Goal: Task Accomplishment & Management: Manage account settings

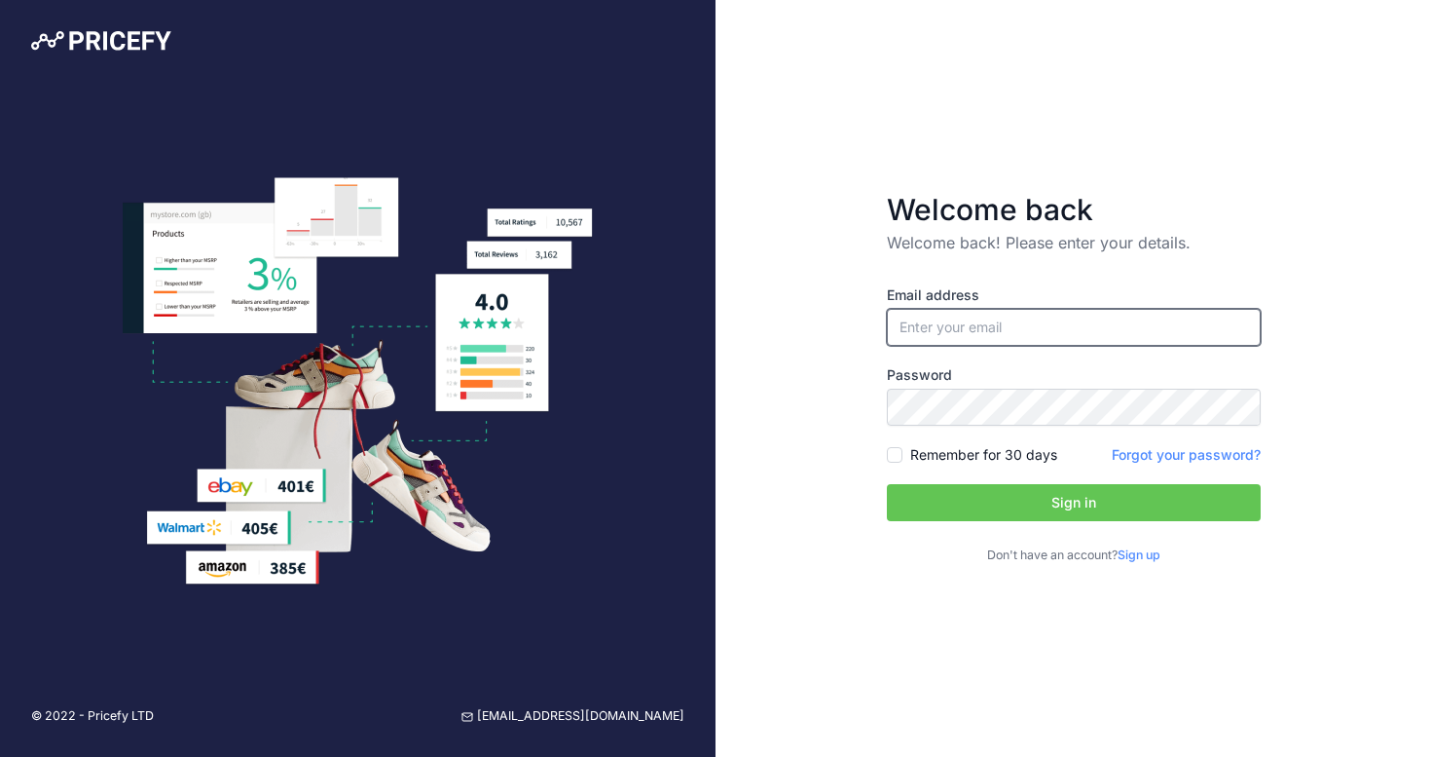
type input "[PERSON_NAME][EMAIL_ADDRESS][DOMAIN_NAME]"
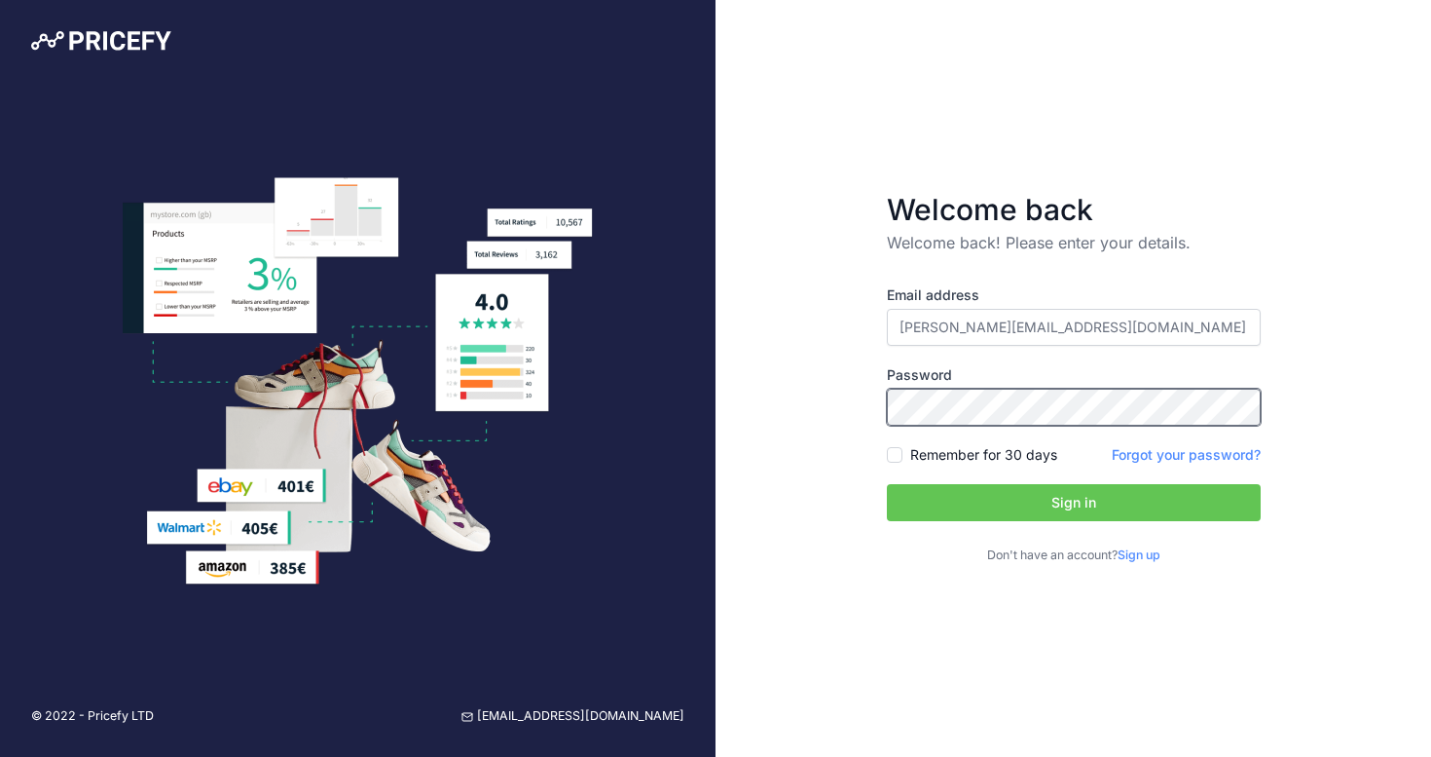
click at [1073, 502] on button "Sign in" at bounding box center [1074, 502] width 374 height 37
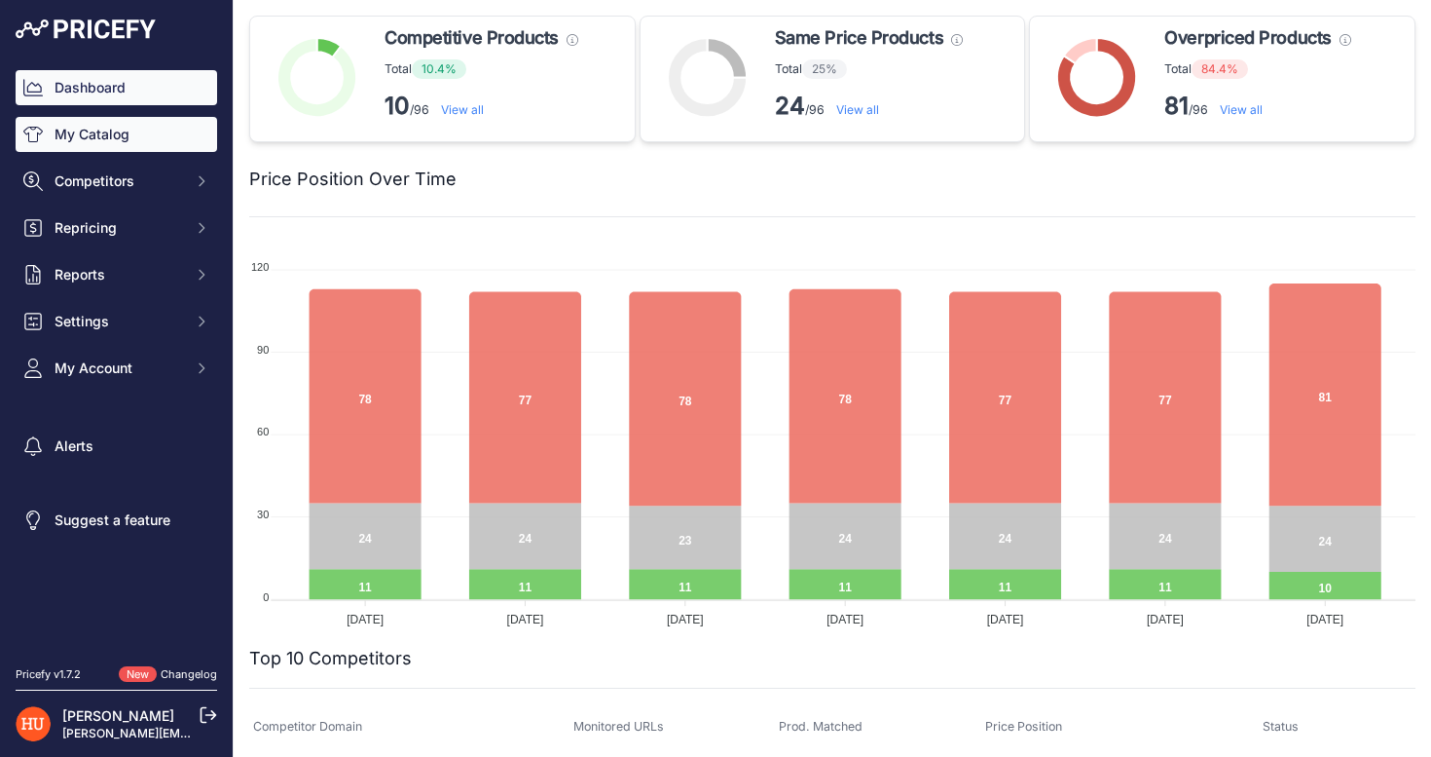
click at [163, 148] on link "My Catalog" at bounding box center [117, 134] width 202 height 35
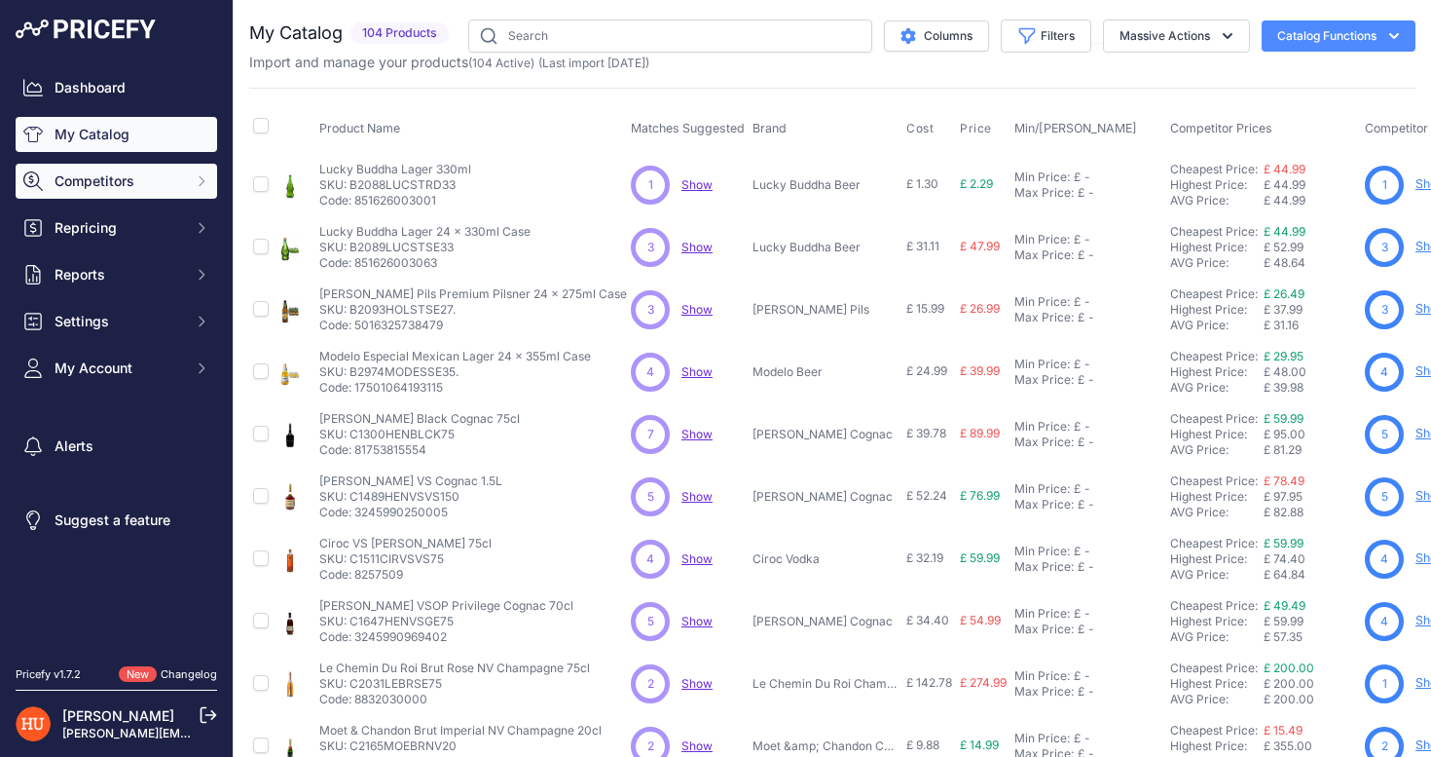
click at [188, 191] on button "Competitors" at bounding box center [117, 181] width 202 height 35
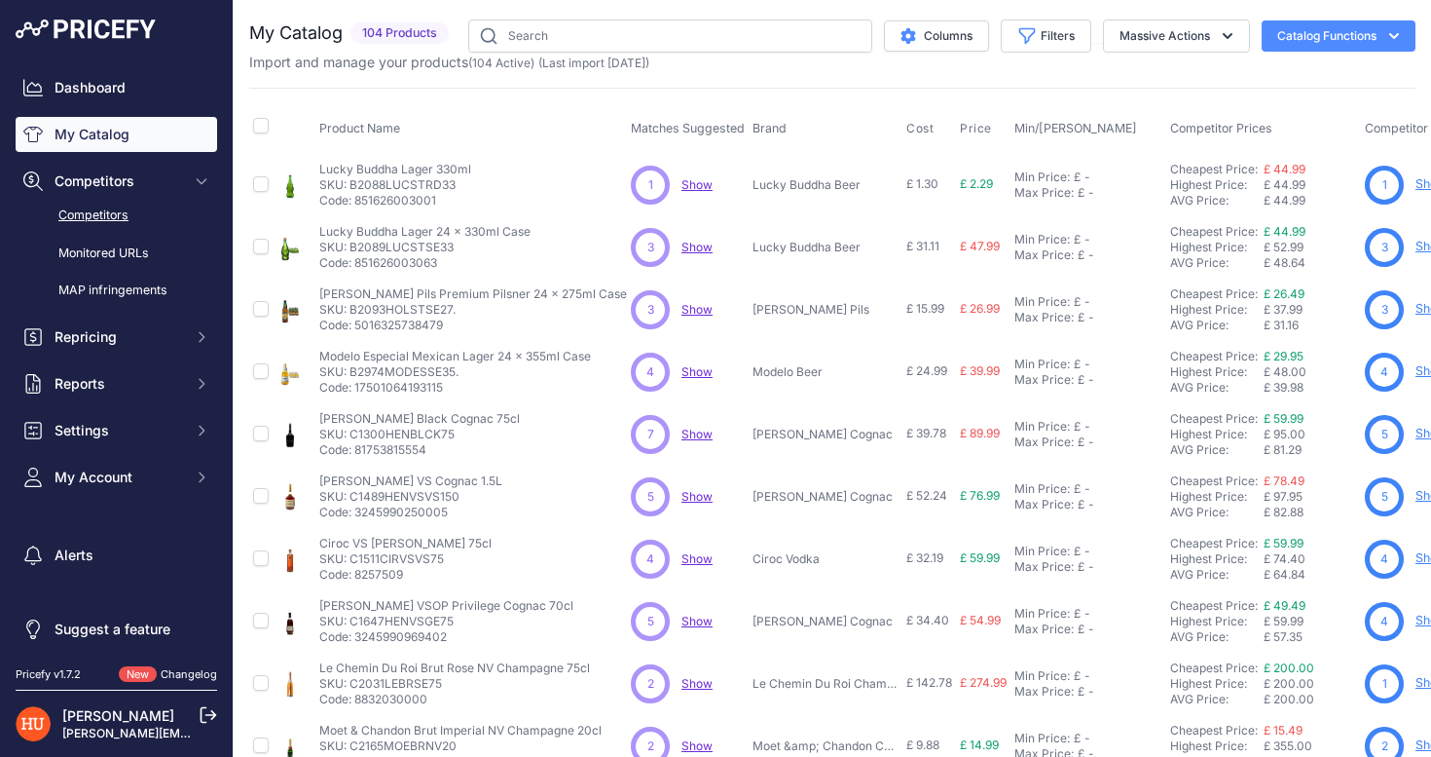
click at [142, 224] on link "Competitors" at bounding box center [117, 216] width 202 height 34
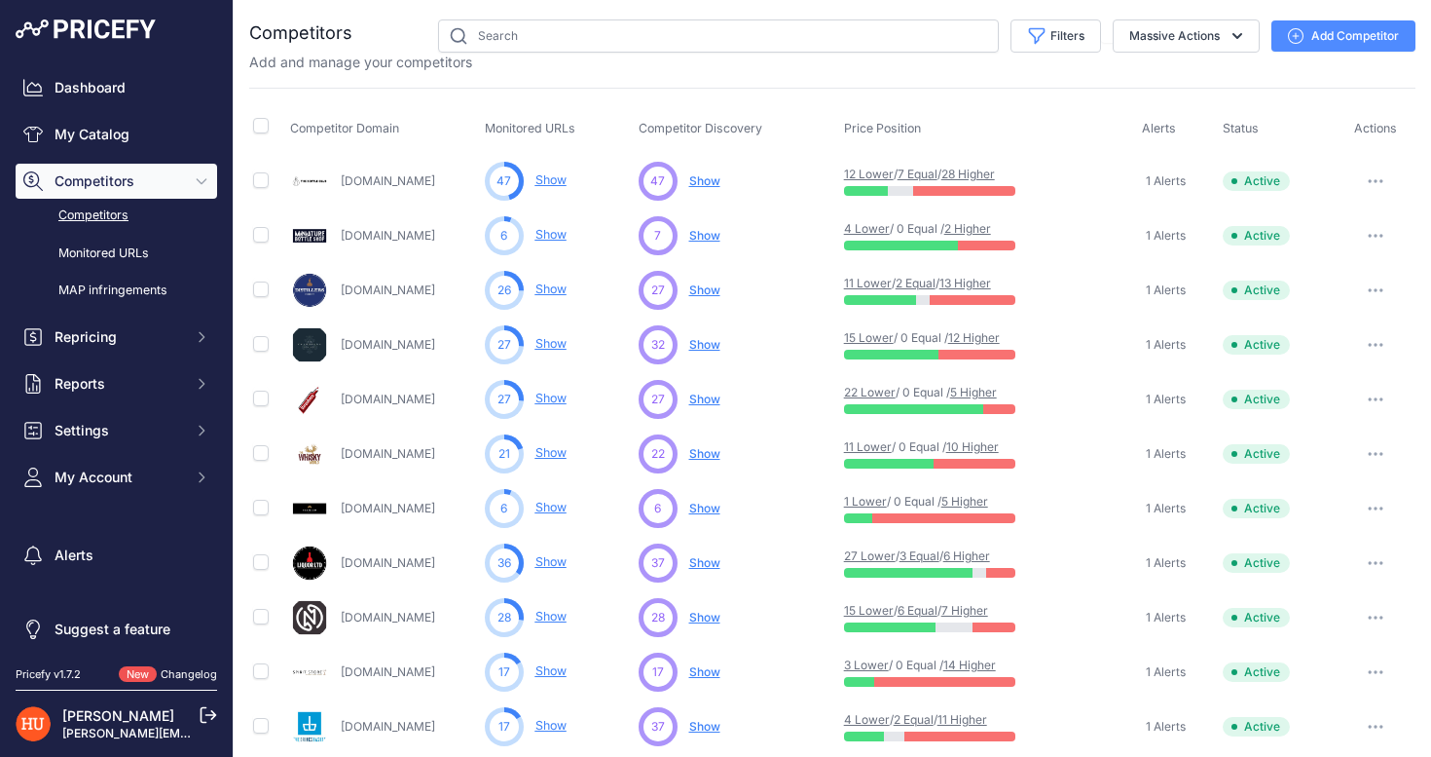
click at [703, 179] on span "Show" at bounding box center [704, 180] width 31 height 15
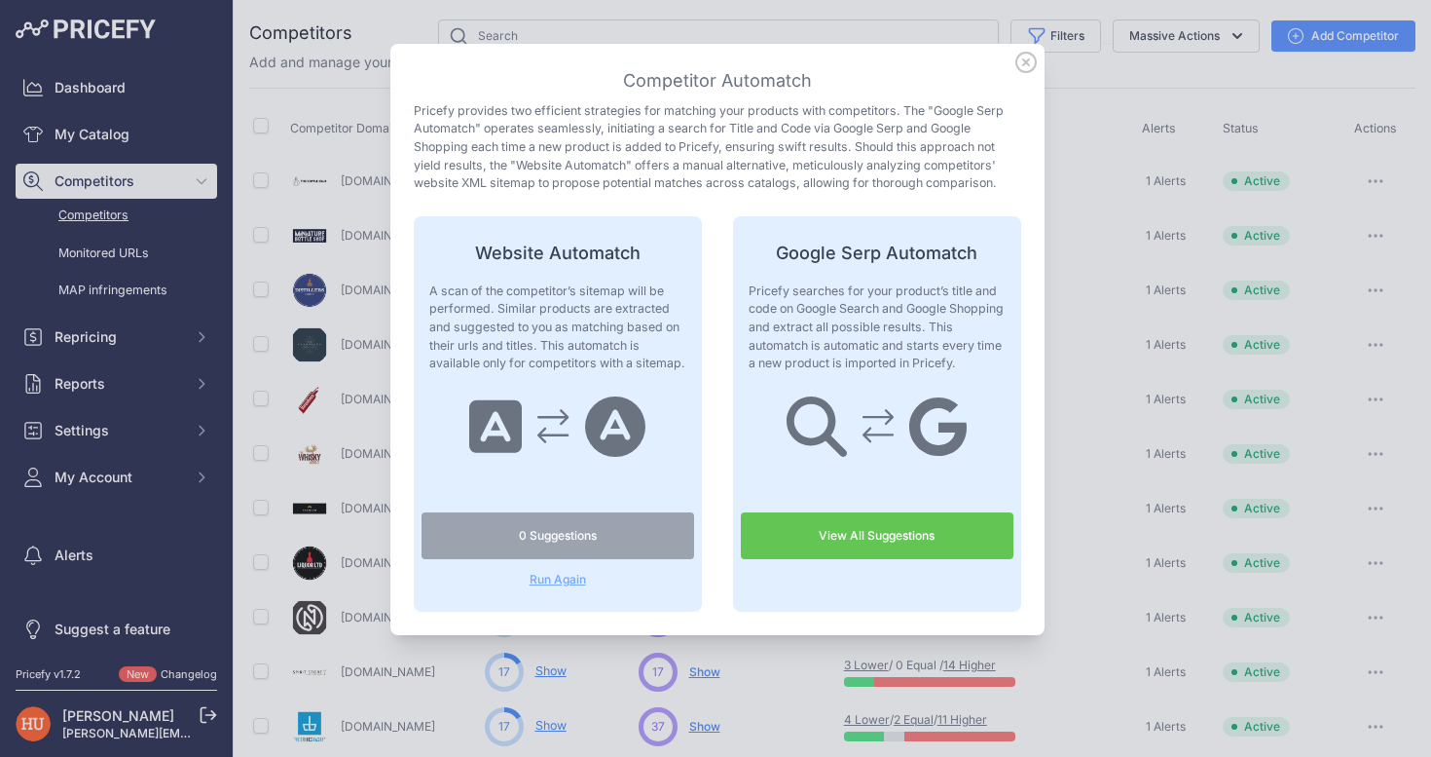
scroll to position [78, 0]
click at [1019, 70] on icon at bounding box center [1025, 62] width 19 height 19
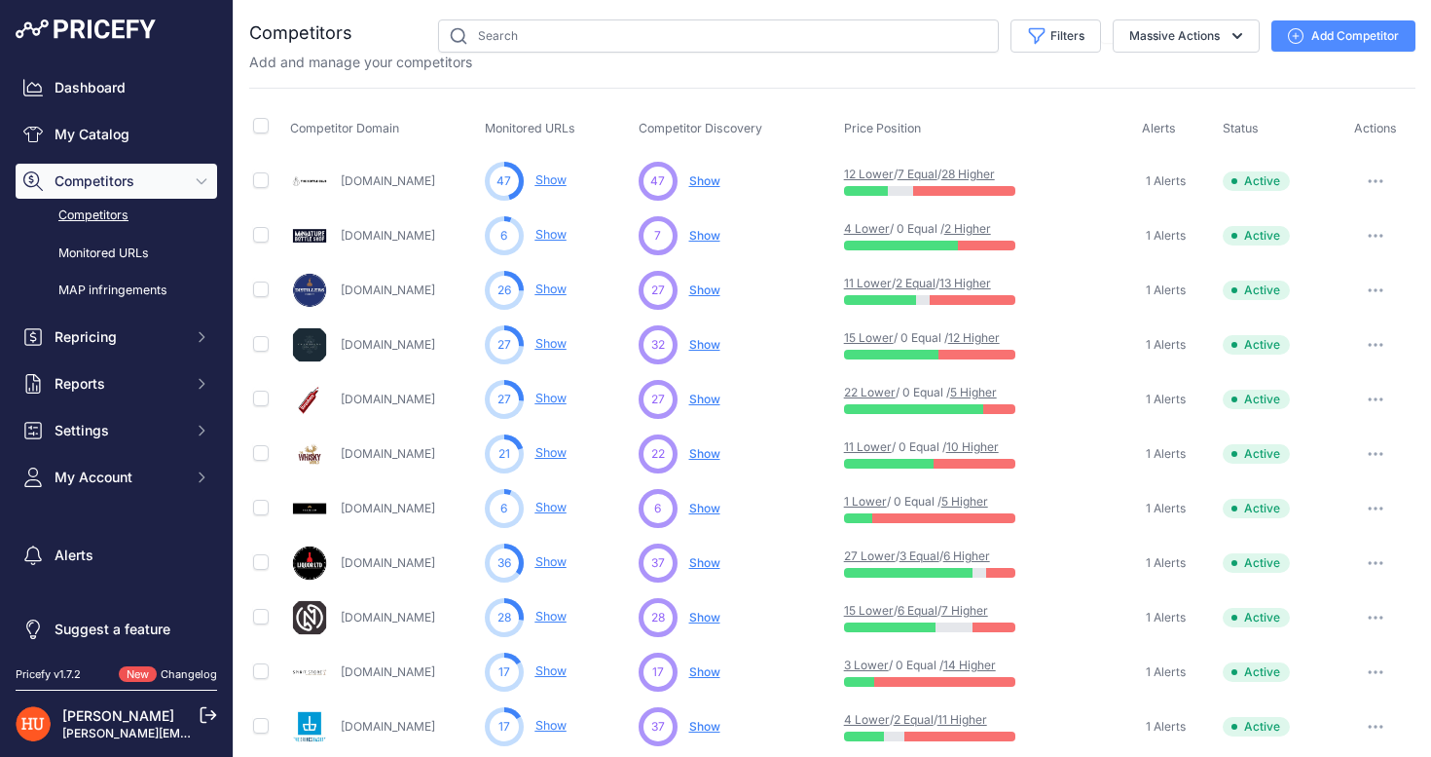
click at [563, 182] on link "Show" at bounding box center [551, 179] width 31 height 15
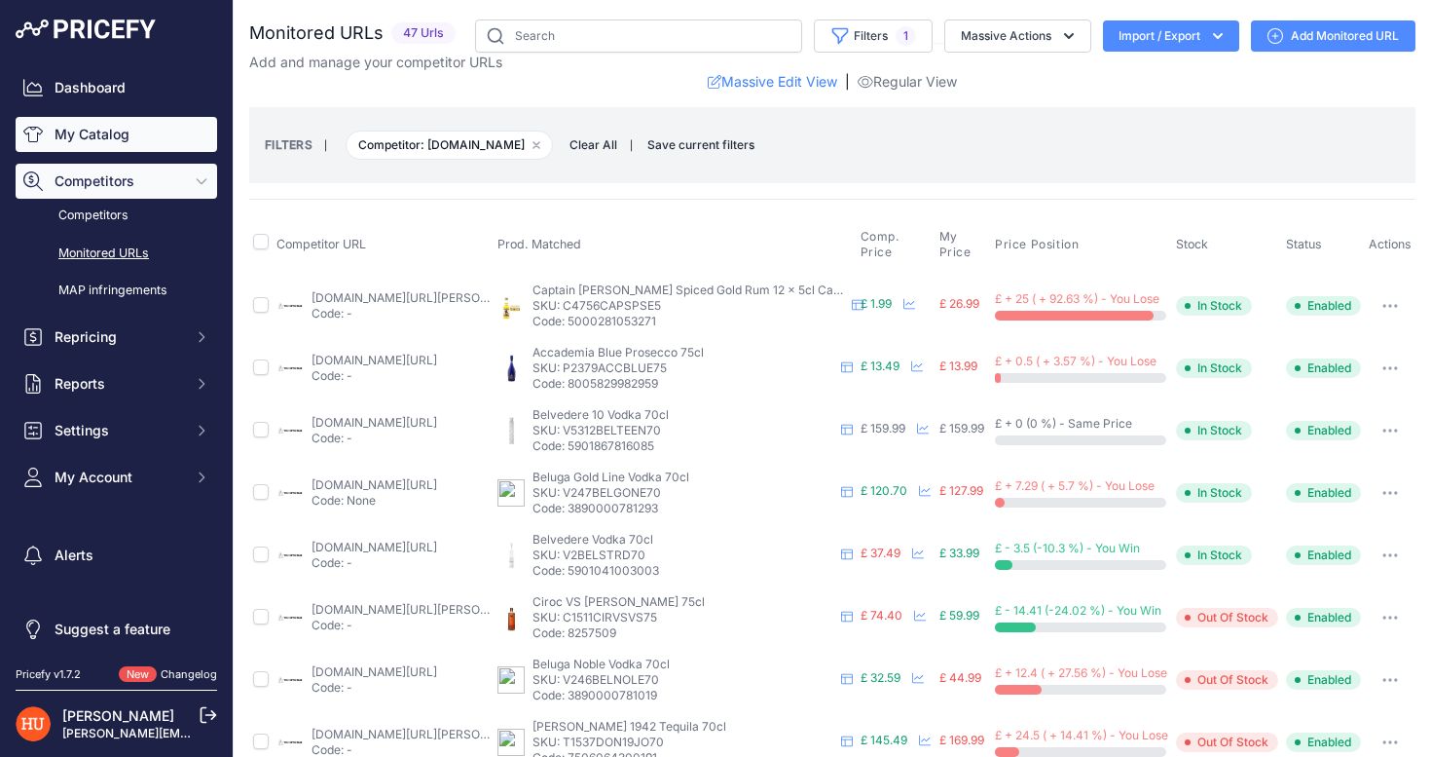
click at [118, 130] on link "My Catalog" at bounding box center [117, 134] width 202 height 35
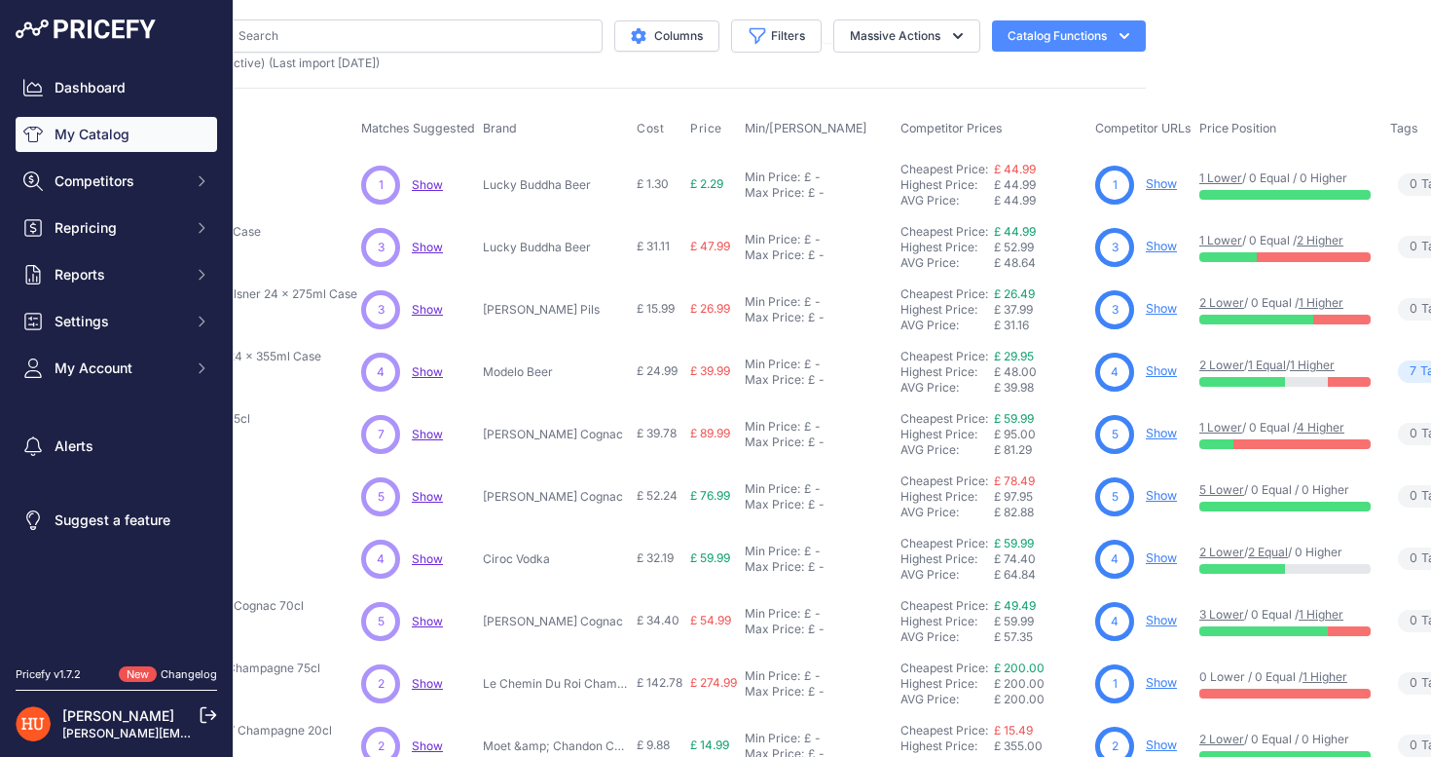
scroll to position [0, 255]
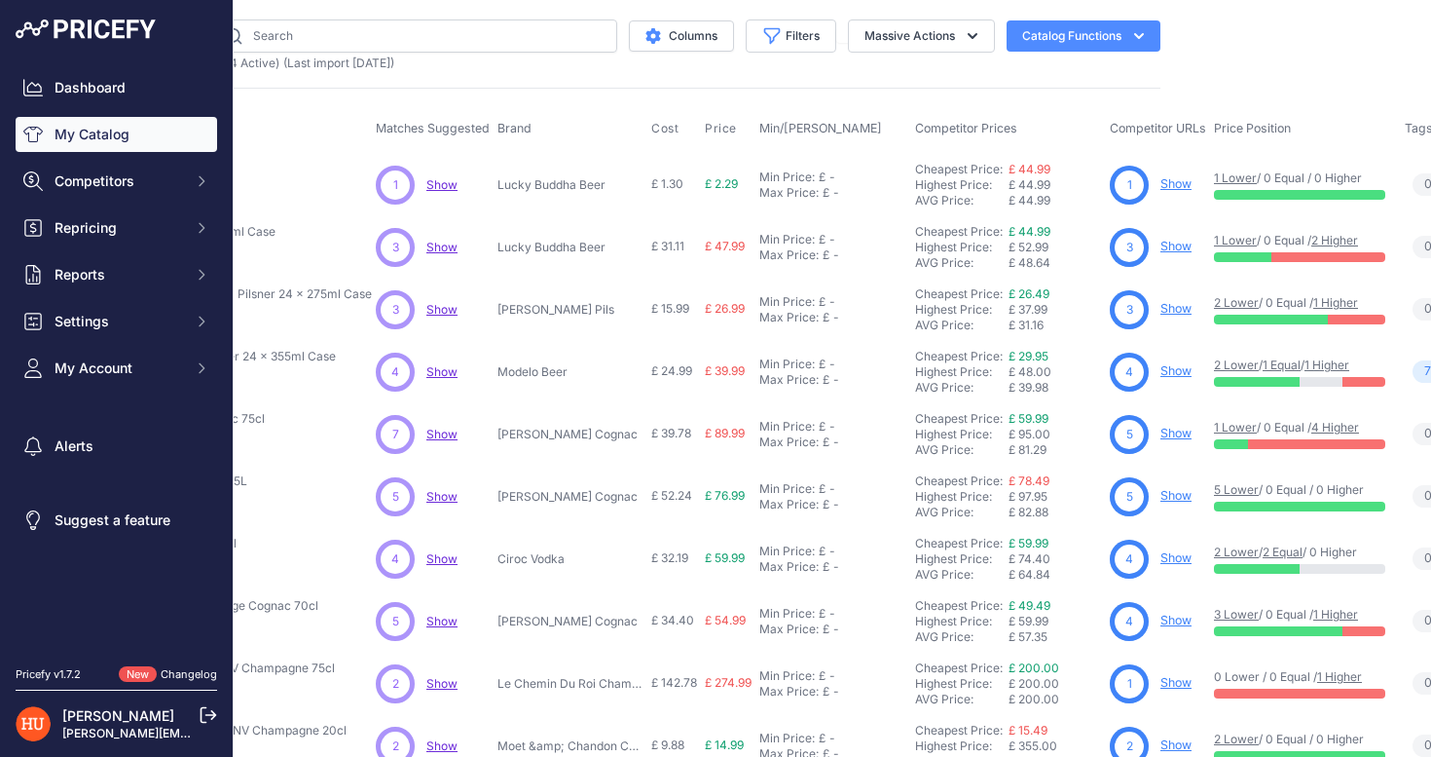
click at [426, 186] on span "Show" at bounding box center [441, 184] width 31 height 15
click at [1164, 190] on link "Show" at bounding box center [1176, 183] width 31 height 15
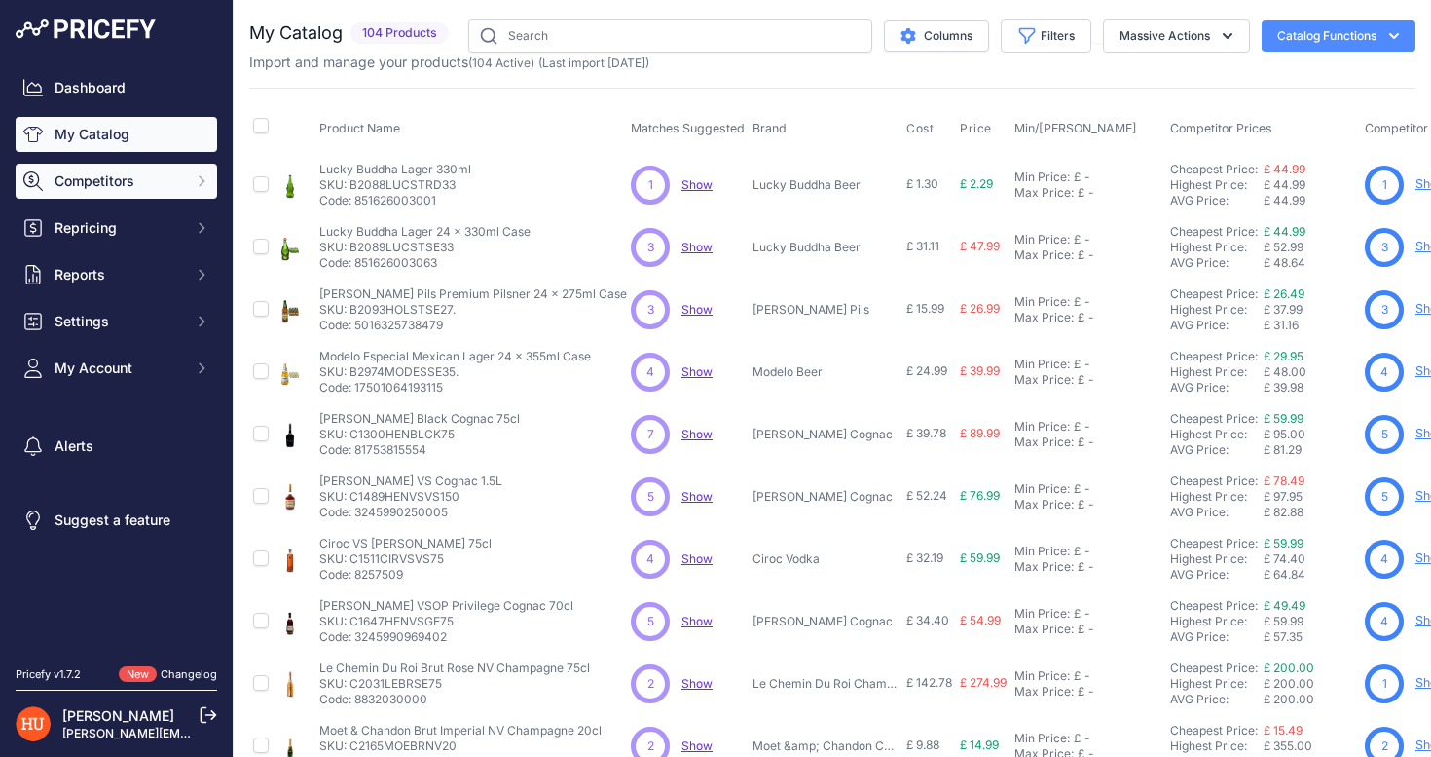
click at [205, 191] on button "Competitors" at bounding box center [117, 181] width 202 height 35
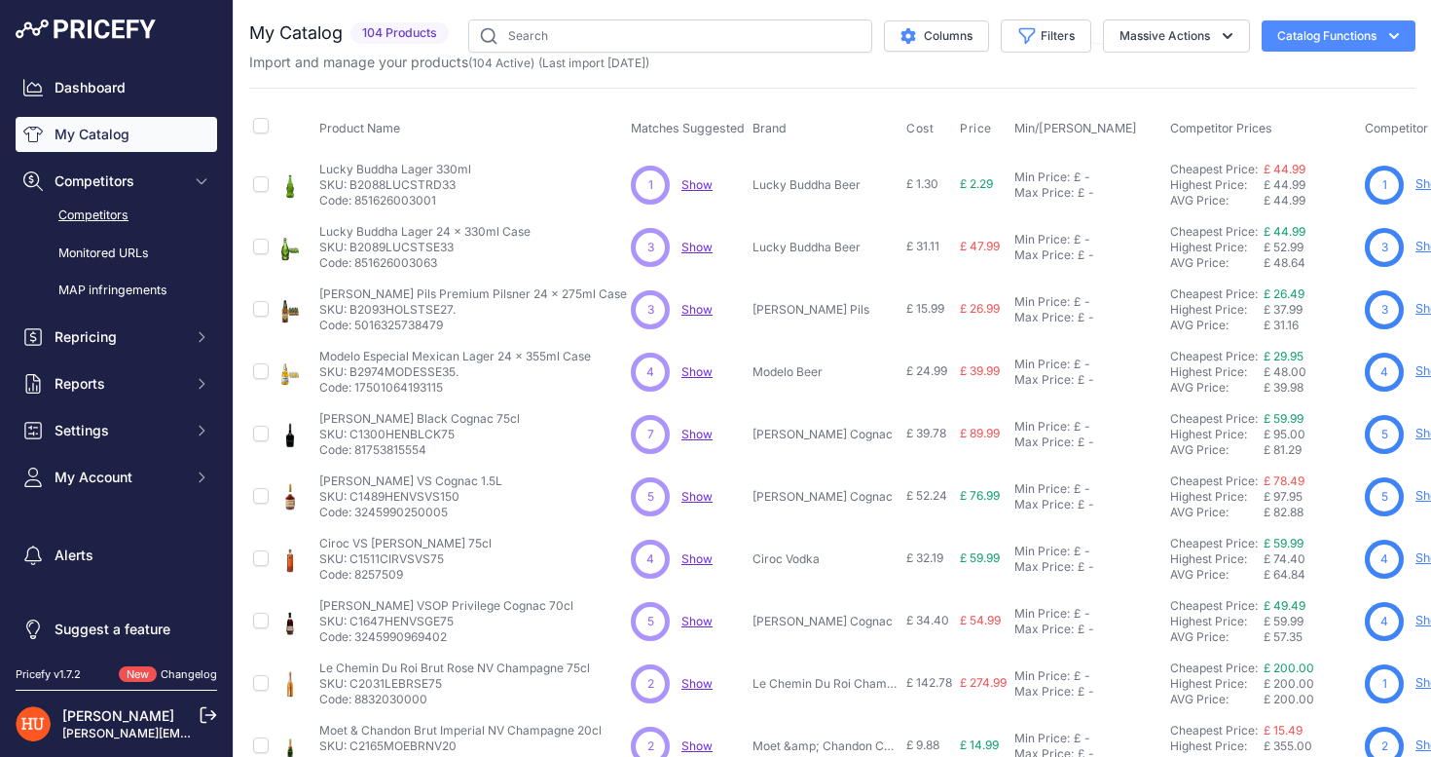
click at [123, 226] on link "Competitors" at bounding box center [117, 216] width 202 height 34
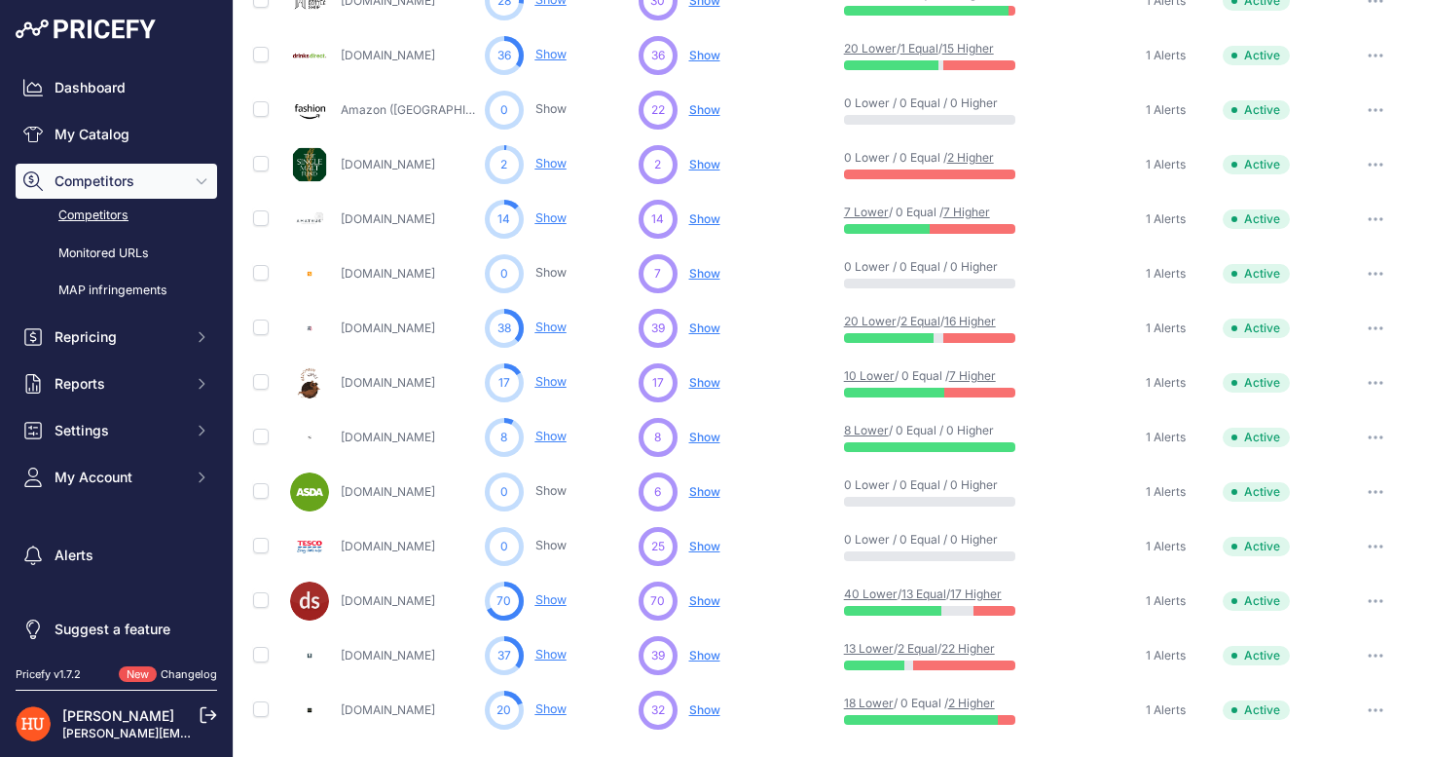
scroll to position [779, 0]
click at [549, 705] on link "Show" at bounding box center [551, 709] width 31 height 15
click at [554, 710] on link "Show" at bounding box center [551, 709] width 31 height 15
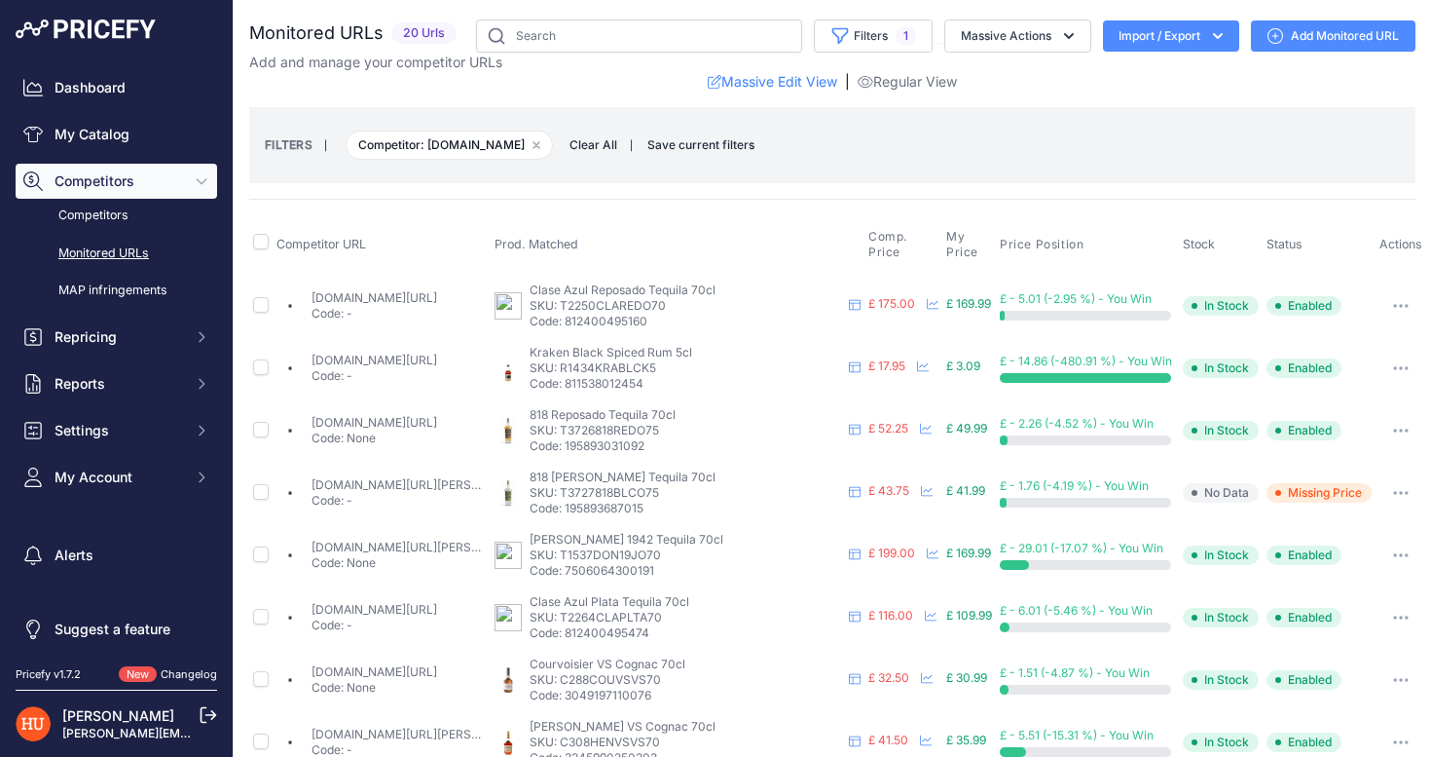
click at [583, 314] on p "Code: 812400495160" at bounding box center [686, 322] width 312 height 16
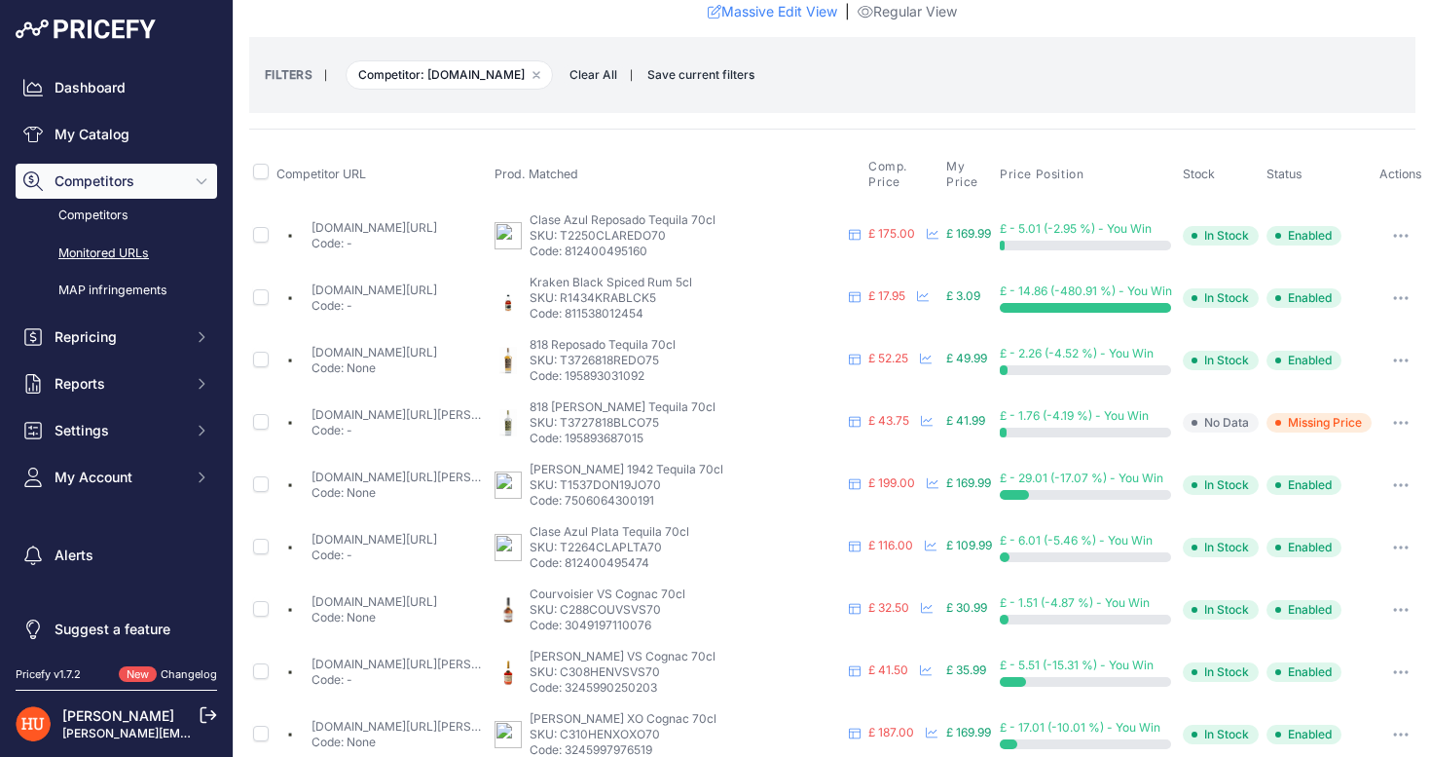
scroll to position [72, 0]
click at [427, 414] on link "thewhiskyexchange.com/p/71114/818-tequila-blanco?prirule_jdsnikfkfjsd=7578" at bounding box center [422, 412] width 220 height 15
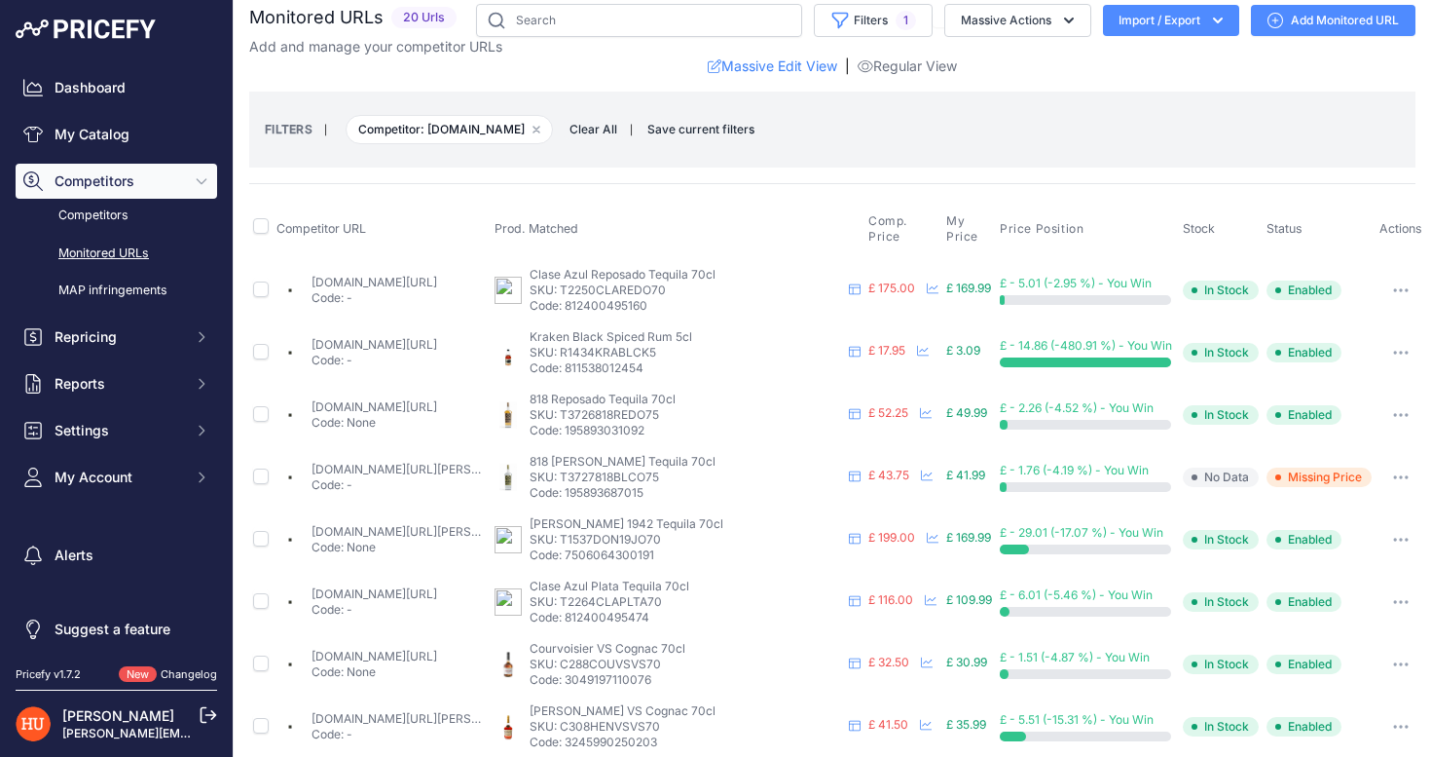
scroll to position [17, 0]
click at [437, 275] on link "thewhiskyexchange.com/p/11172/clase-azul-reposado-tequila?prirule_jdsnikfkfjsd=…" at bounding box center [375, 281] width 126 height 15
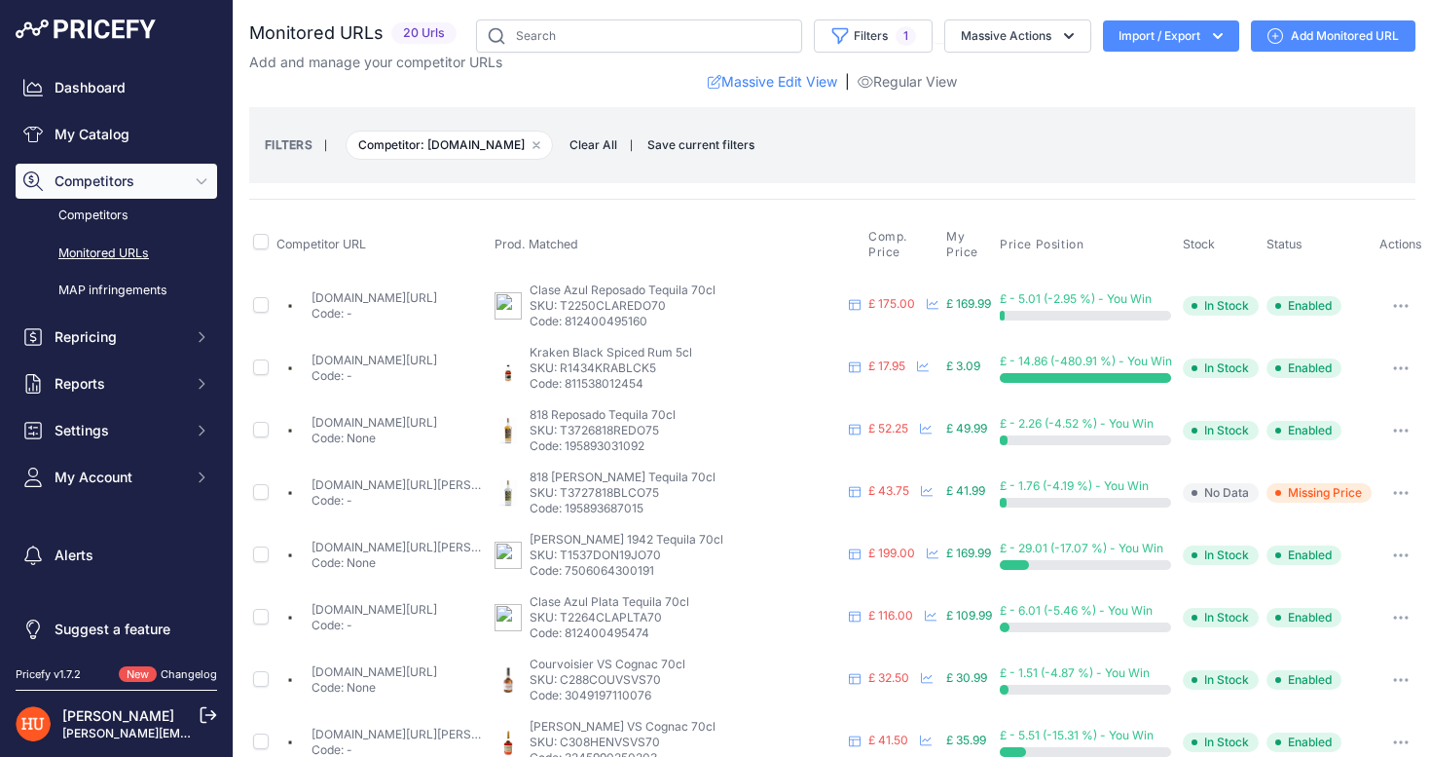
scroll to position [0, 0]
click at [122, 256] on link "Monitored URLs" at bounding box center [117, 254] width 202 height 34
click at [114, 218] on link "Competitors" at bounding box center [117, 216] width 202 height 34
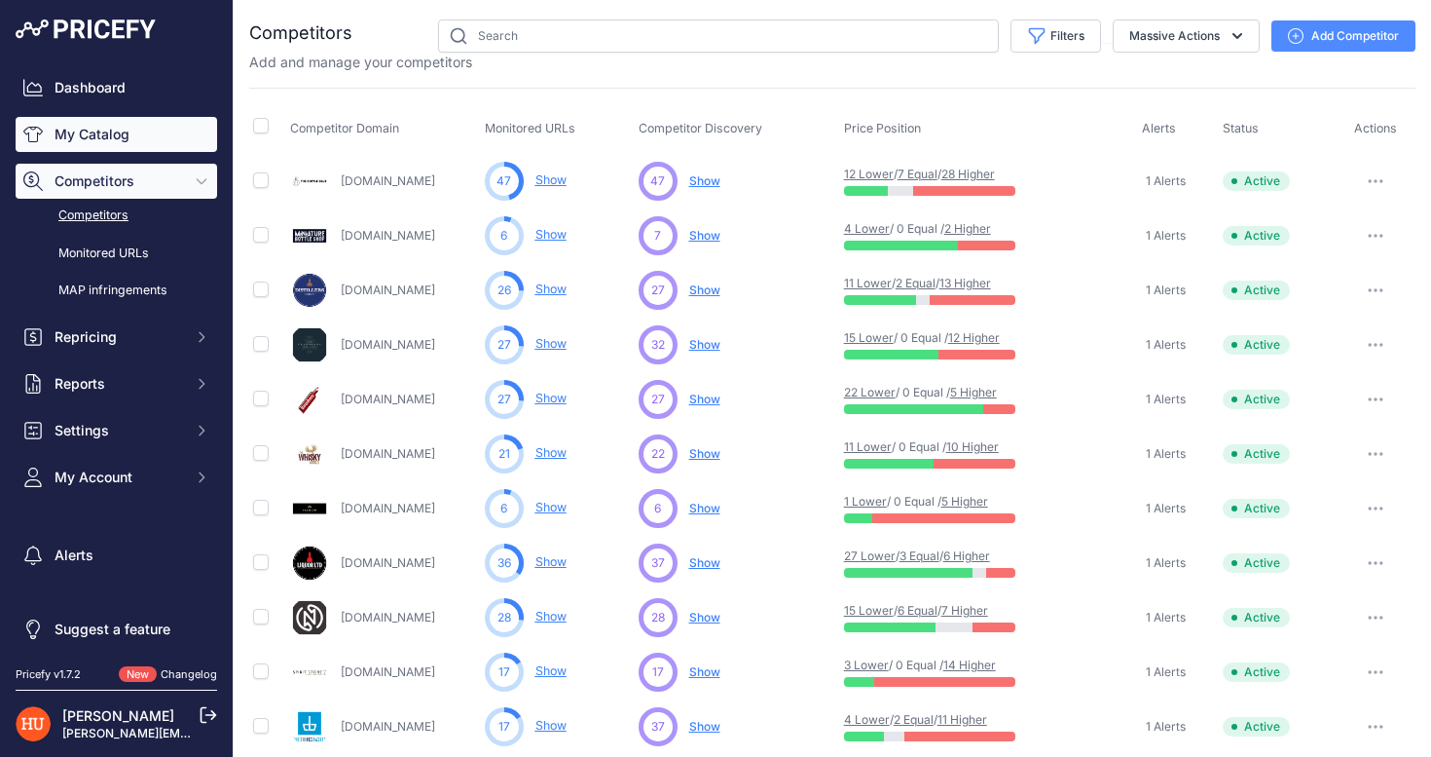
click at [160, 148] on link "My Catalog" at bounding box center [117, 134] width 202 height 35
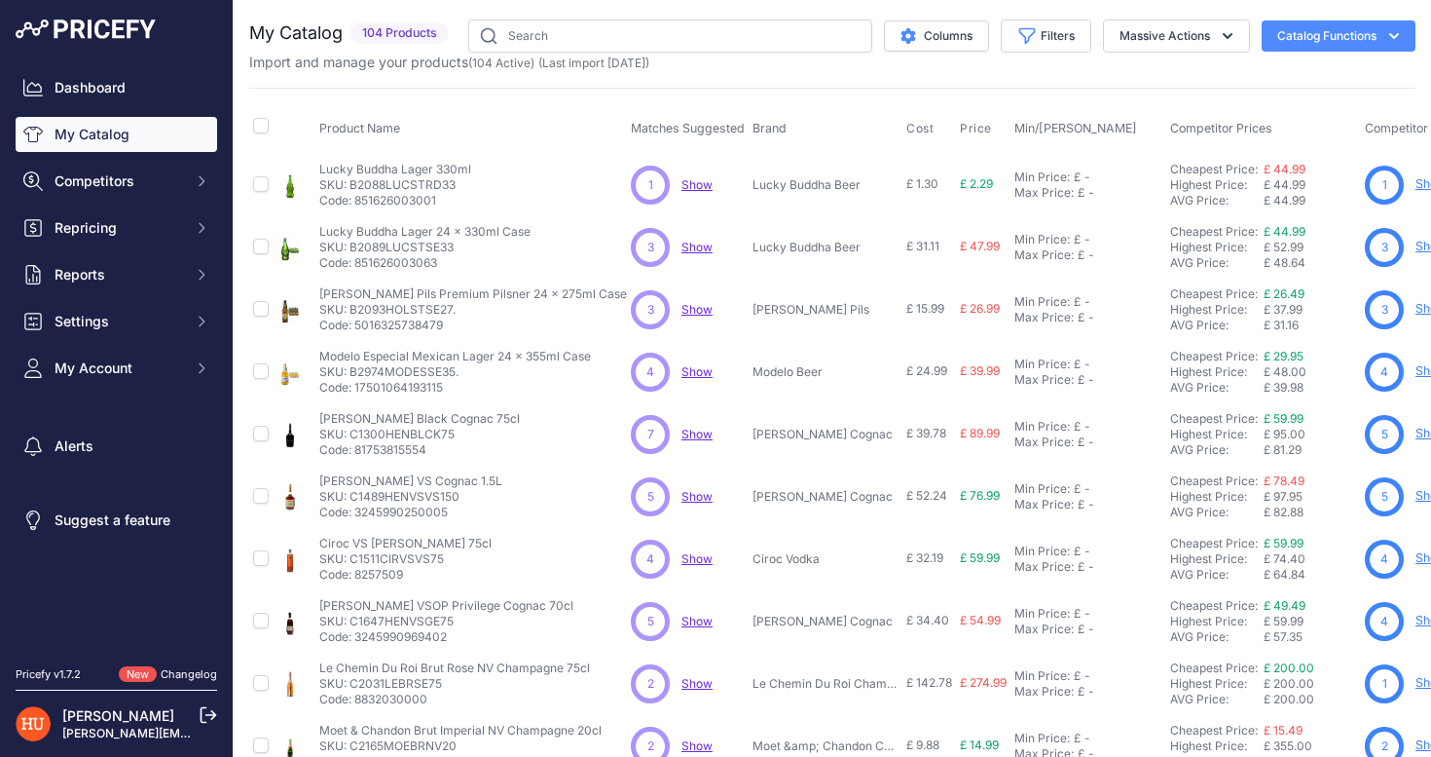
click at [423, 262] on p "Code: 851626003063" at bounding box center [424, 263] width 211 height 16
click at [416, 205] on p "Code: 851626003001" at bounding box center [395, 201] width 152 height 16
click at [430, 181] on p "SKU: B2088LUCSTRD33" at bounding box center [395, 185] width 152 height 16
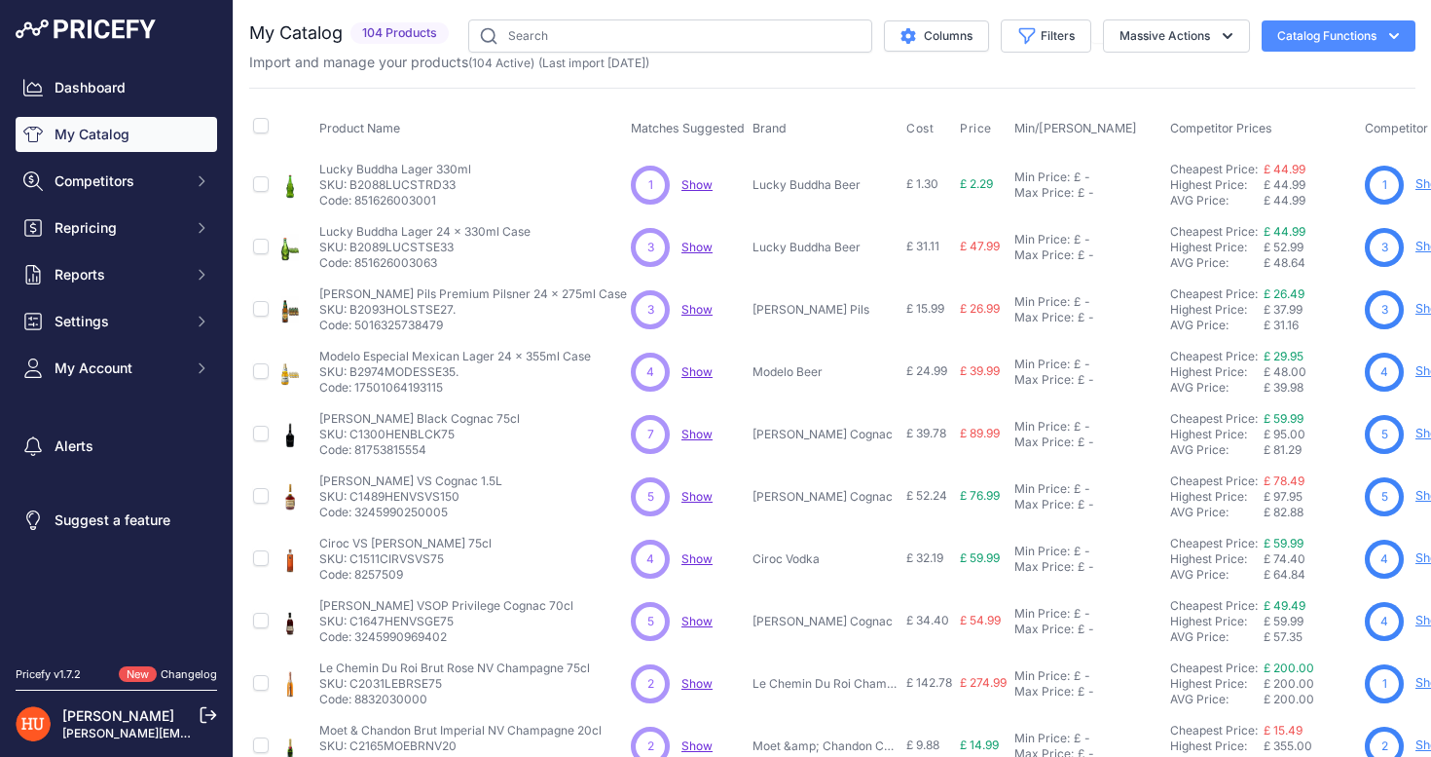
click at [430, 181] on p "SKU: B2088LUCSTRD33" at bounding box center [395, 185] width 152 height 16
click at [209, 185] on button "Competitors" at bounding box center [117, 181] width 202 height 35
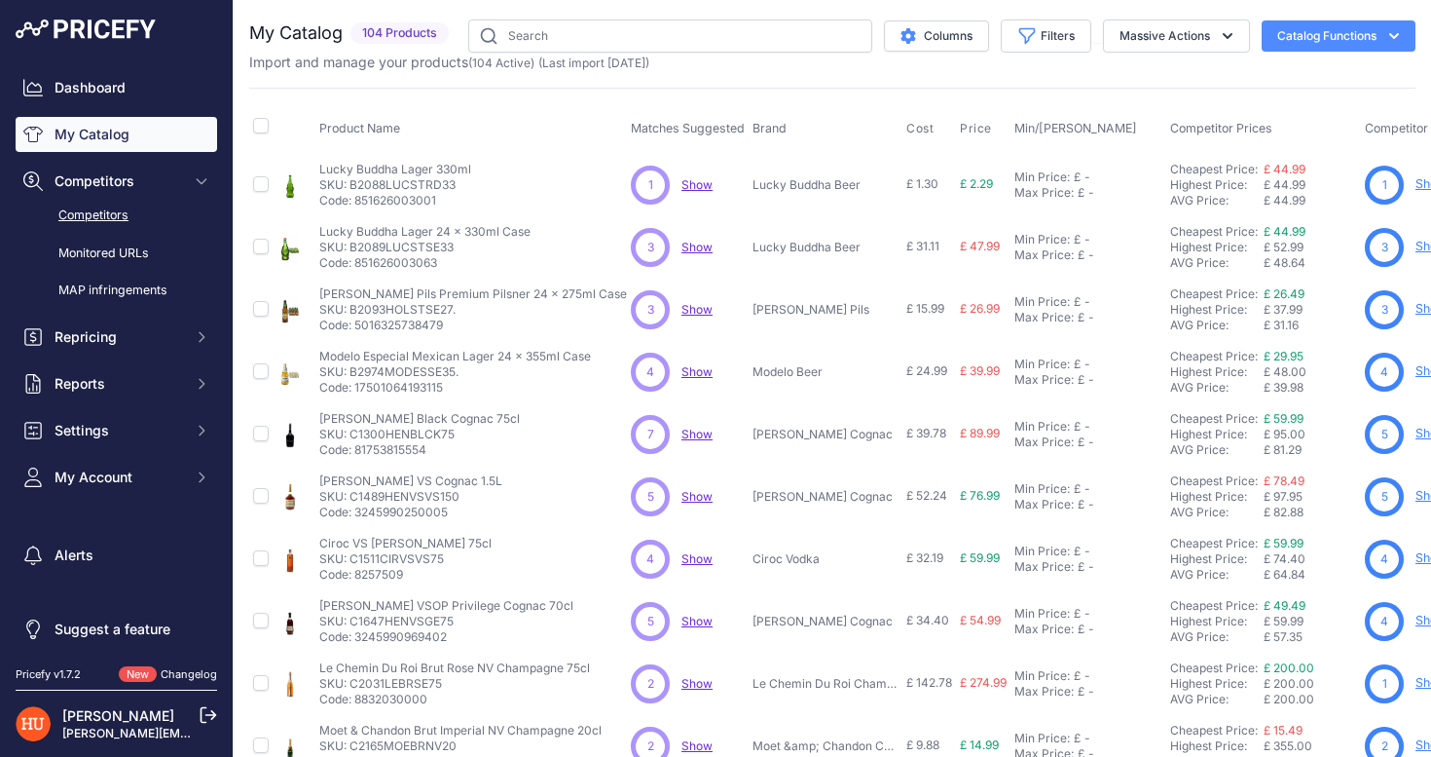
click at [127, 225] on link "Competitors" at bounding box center [117, 216] width 202 height 34
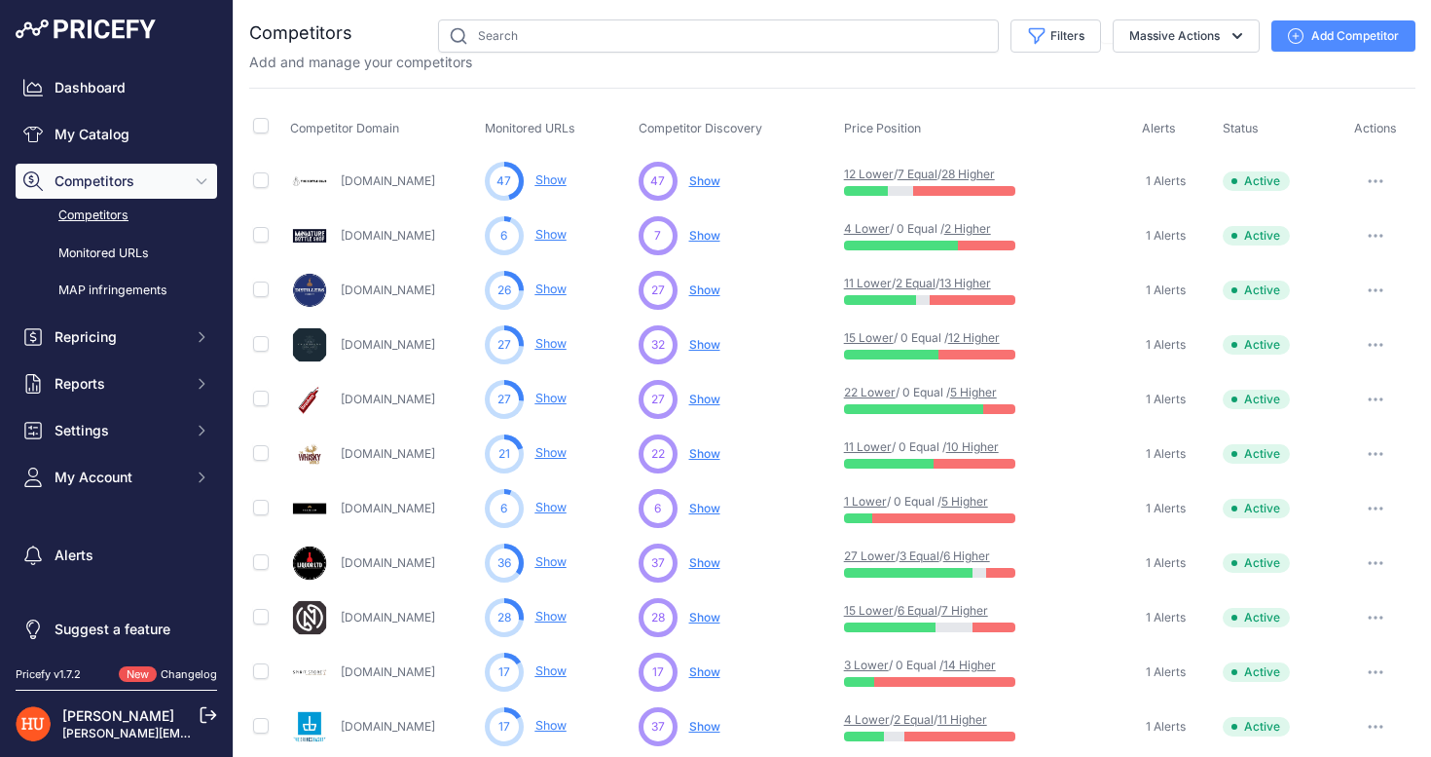
click at [586, 178] on div "47 Show You are not monitoring any URL of this competitor yet" at bounding box center [558, 181] width 146 height 39
click at [546, 180] on link "Show" at bounding box center [551, 179] width 31 height 15
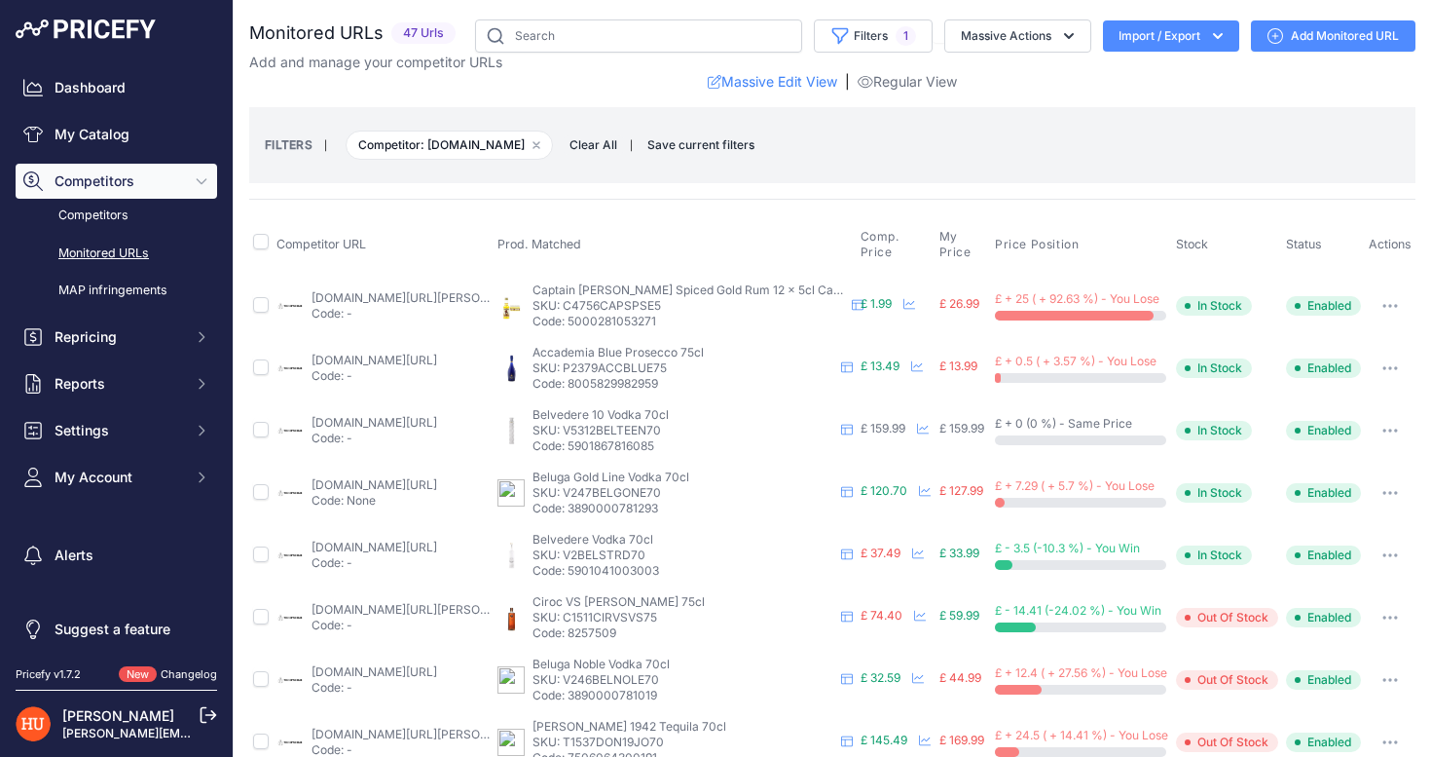
drag, startPoint x: 560, startPoint y: 287, endPoint x: 679, endPoint y: 299, distance: 119.4
click at [679, 300] on div "Captain Morgan Spiced Gold Rum 12 x 5cl Case Captain Morgan Spiced Gold Rum 12 …" at bounding box center [689, 305] width 312 height 47
click at [685, 300] on p "SKU: C4756CAPSPSE5" at bounding box center [689, 306] width 312 height 16
click at [458, 295] on link "thebottleclub.com/products/captain-morgan-spiced-gold-rum-miniature-5-cl?prirul…" at bounding box center [422, 297] width 220 height 15
click at [1388, 307] on icon "button" at bounding box center [1391, 306] width 16 height 4
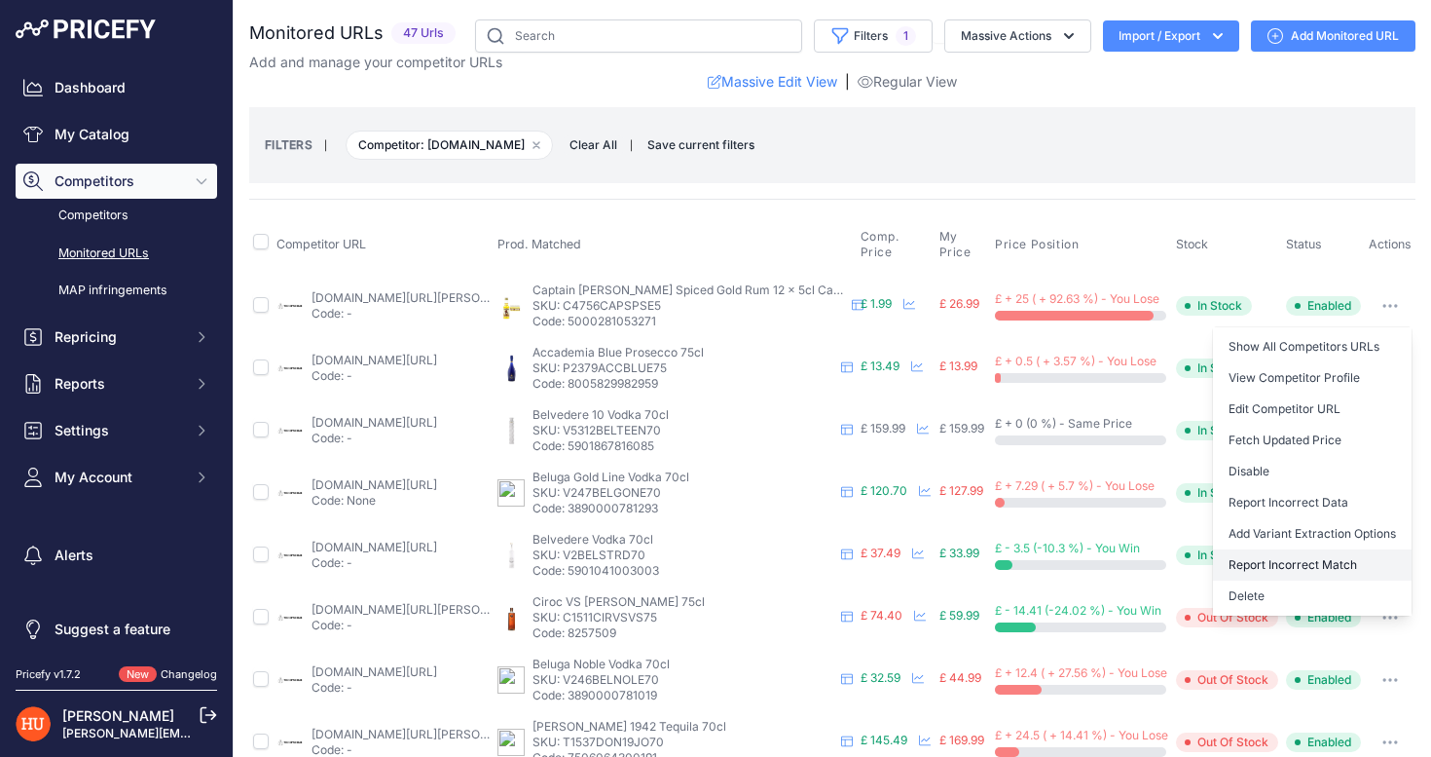
click at [1273, 572] on button "Report Incorrect Match" at bounding box center [1312, 564] width 199 height 31
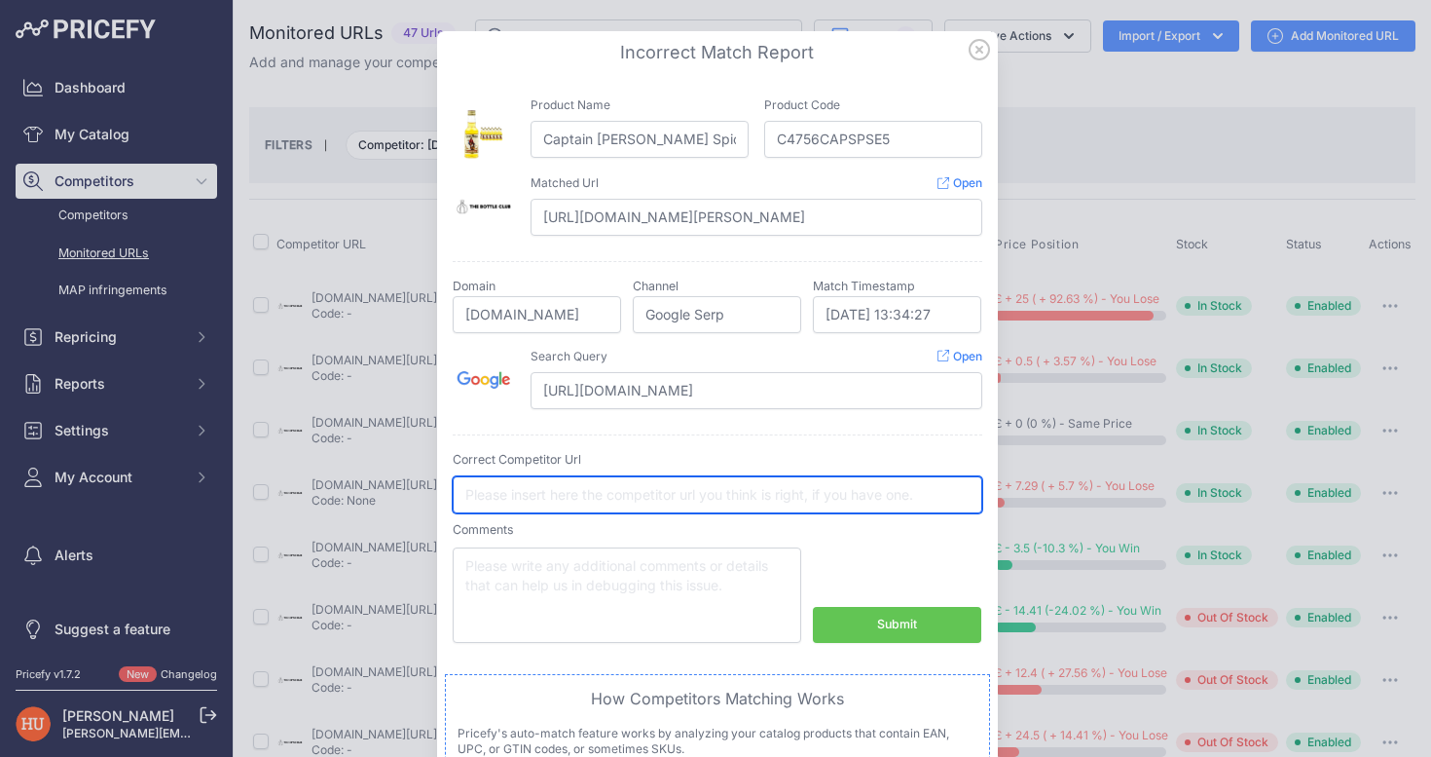
click at [692, 506] on input "text" at bounding box center [718, 494] width 530 height 37
click at [665, 496] on input "text" at bounding box center [718, 494] width 530 height 37
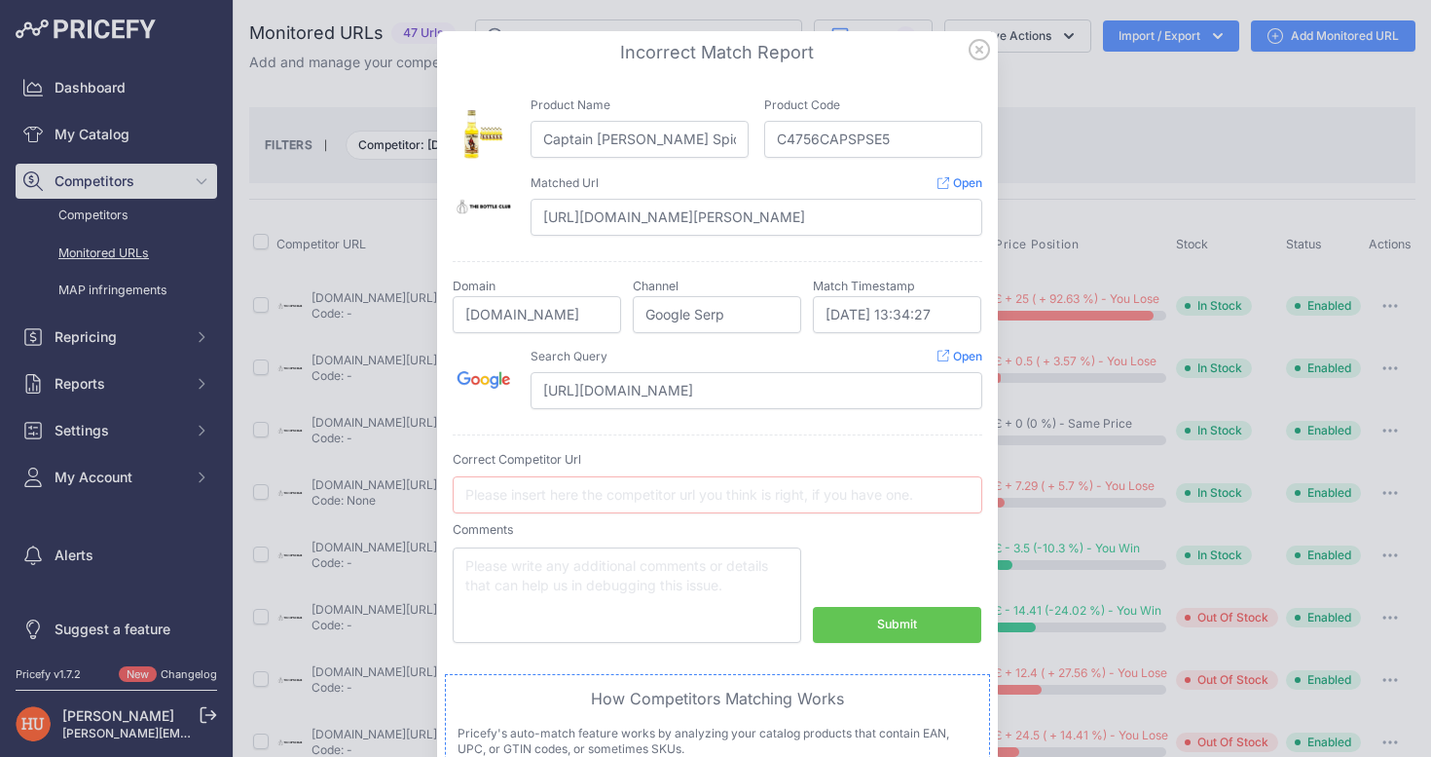
click at [984, 48] on icon at bounding box center [979, 49] width 21 height 21
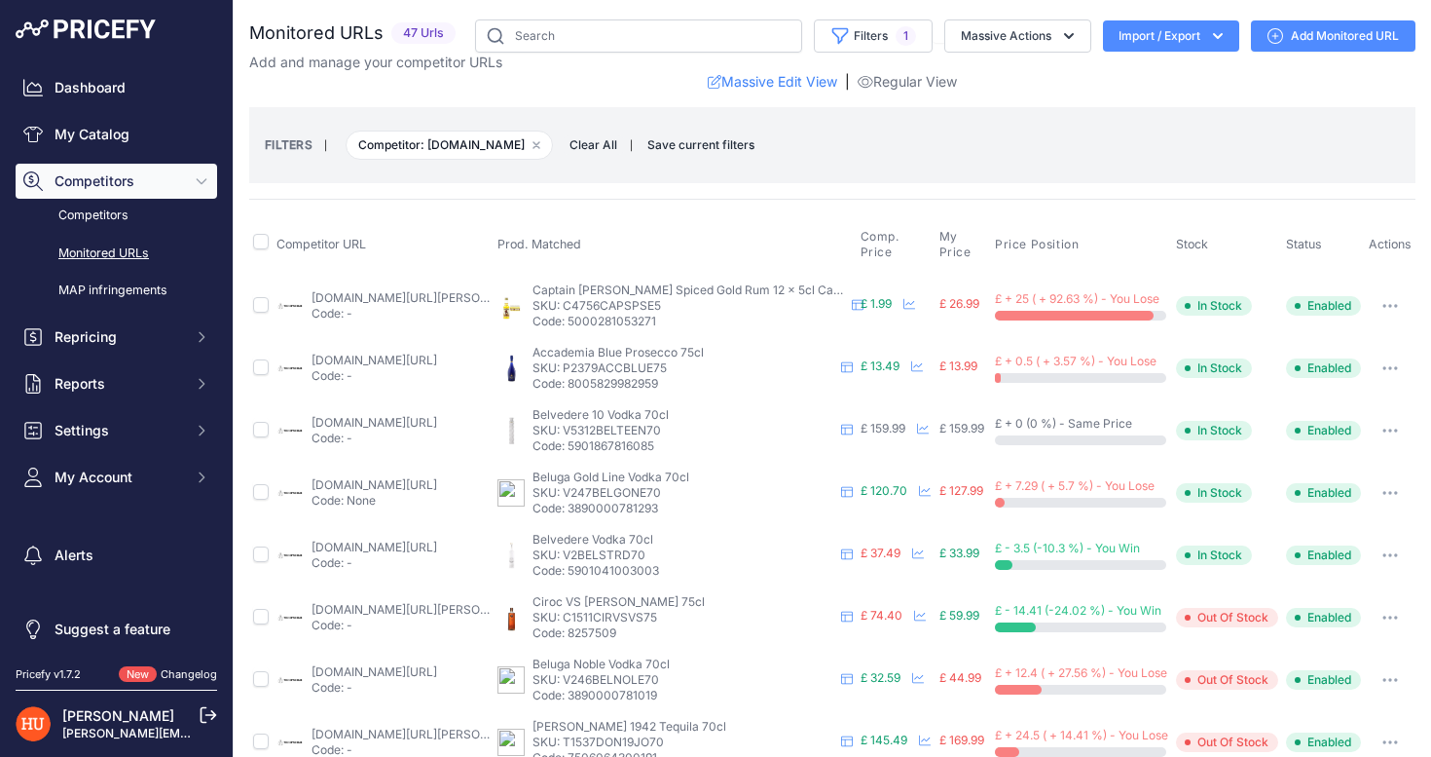
click at [1400, 298] on button "button" at bounding box center [1390, 305] width 39 height 27
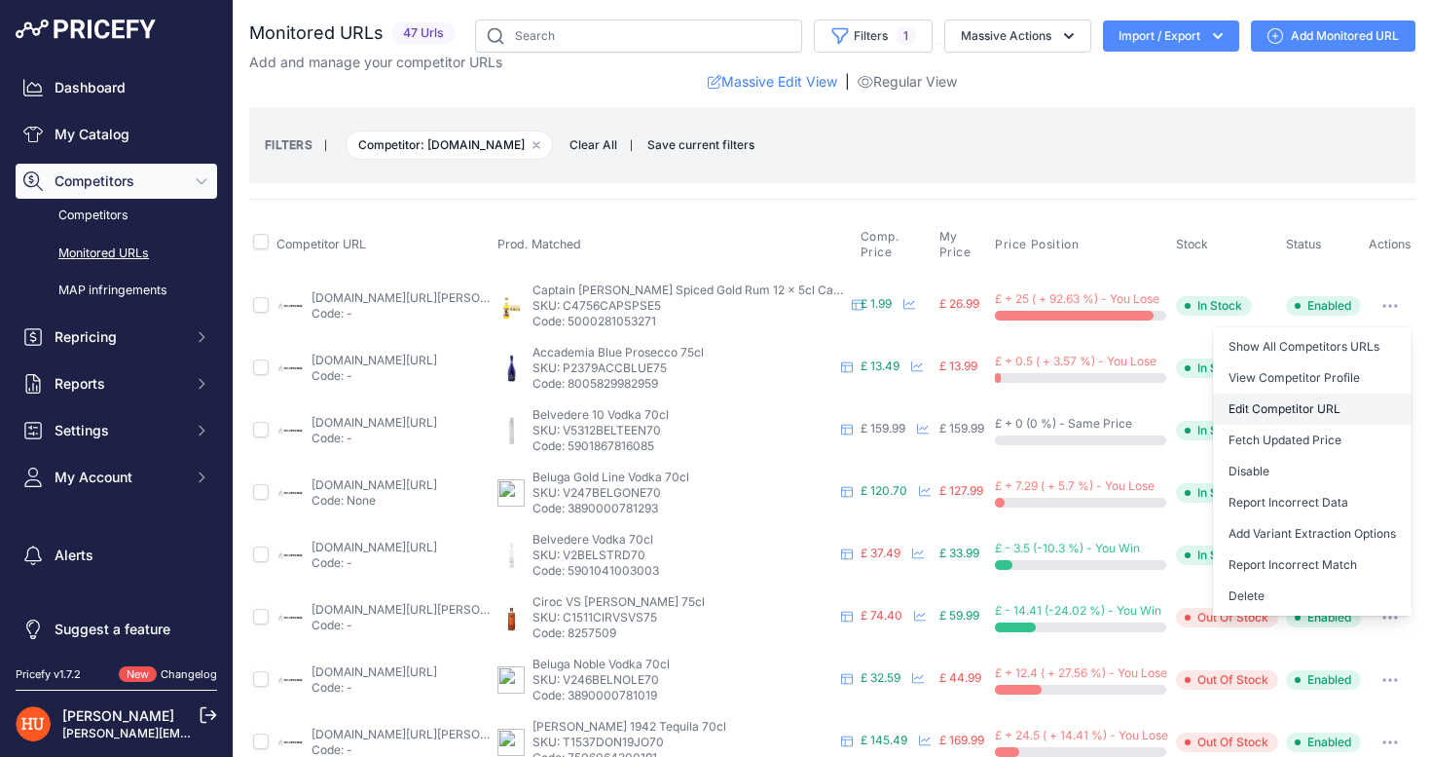
click at [1326, 406] on link "Edit Competitor URL" at bounding box center [1312, 408] width 199 height 31
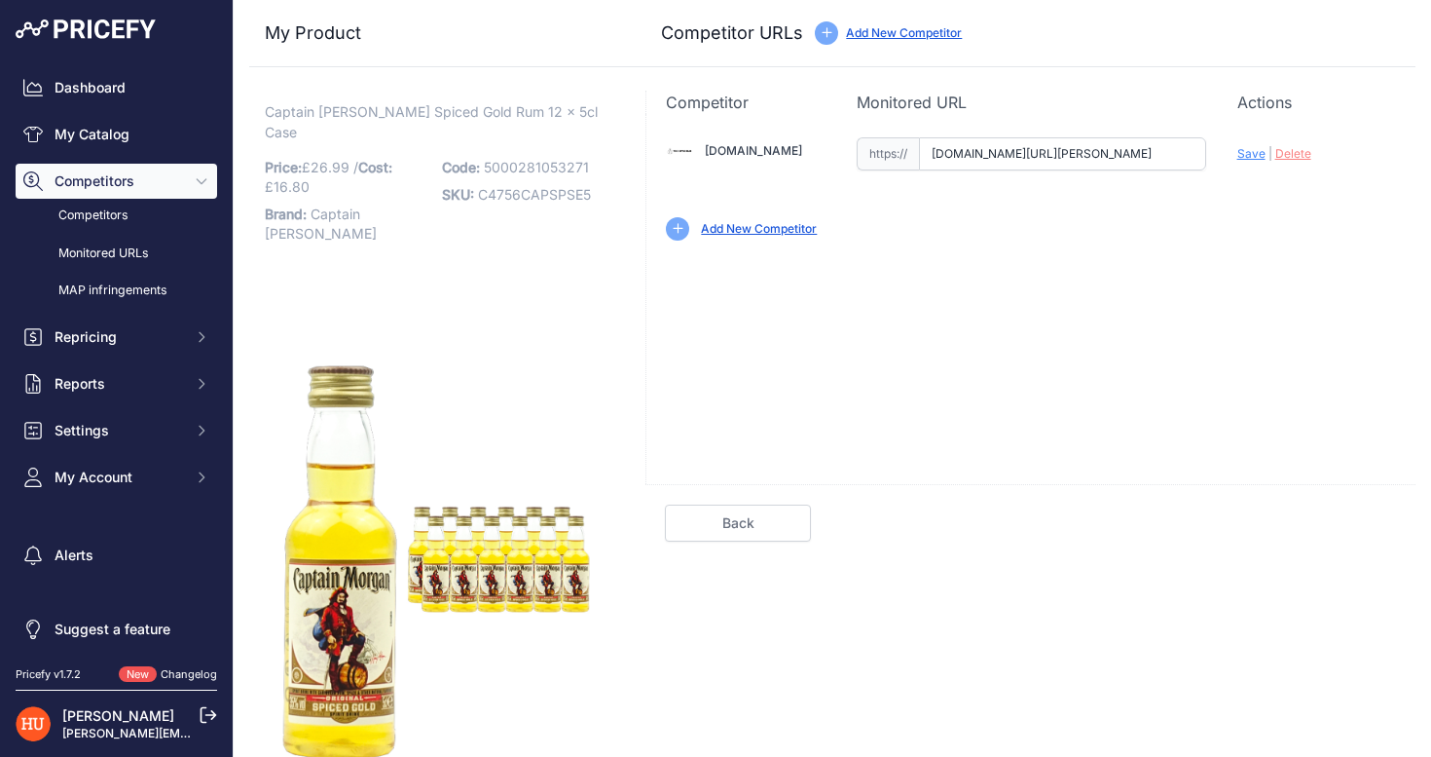
click at [991, 154] on input "[DOMAIN_NAME][URL][PERSON_NAME]" at bounding box center [1062, 153] width 287 height 33
